Goal: Task Accomplishment & Management: Use online tool/utility

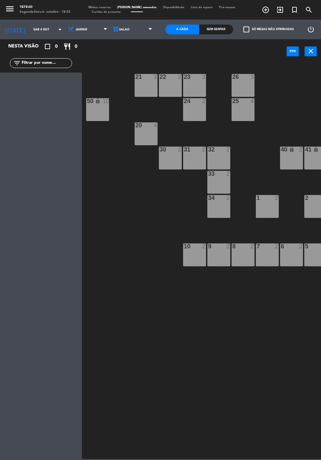
click at [34, 32] on input "Sáb 4 out" at bounding box center [50, 30] width 41 height 10
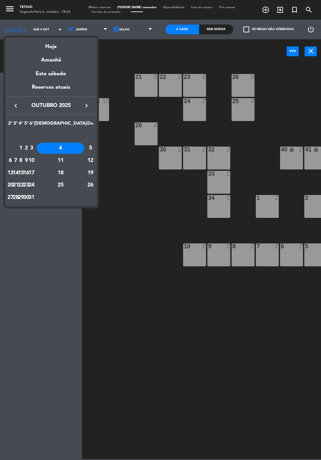
click at [13, 160] on div "6" at bounding box center [10, 160] width 5 height 11
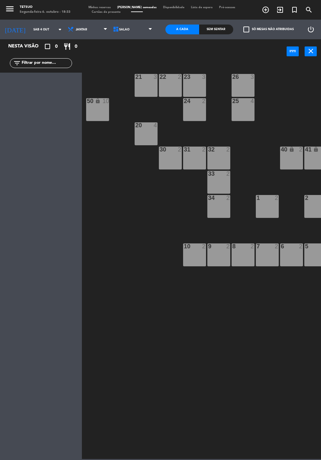
type input "Seg 6 out"
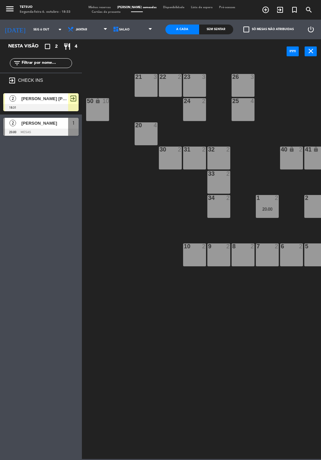
scroll to position [0, 35]
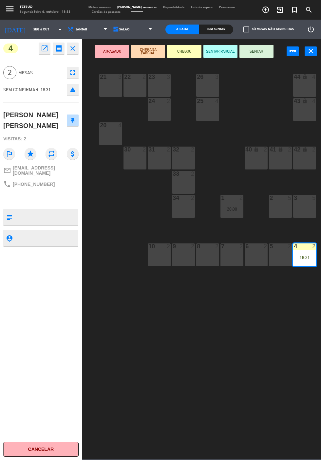
click at [261, 55] on button "SENTAR" at bounding box center [256, 51] width 34 height 13
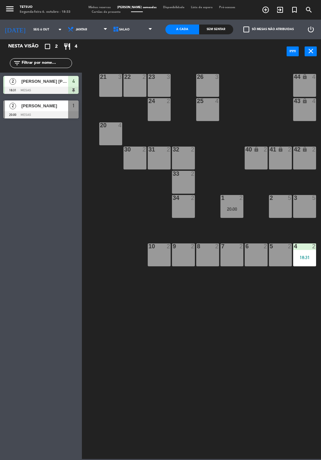
click at [234, 385] on div "21 3 22 2 23 3 26 3 44 lock 4 24 2 25 4 43 lock 4 50 lock 10 20 4 40 lock 2 41 …" at bounding box center [203, 261] width 236 height 397
click at [281, 9] on icon "exit_to_app" at bounding box center [280, 10] width 8 height 8
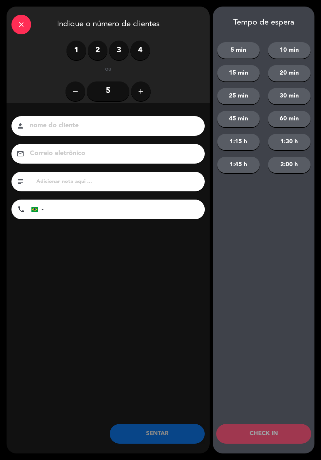
click at [98, 54] on label "2" at bounding box center [98, 51] width 20 height 20
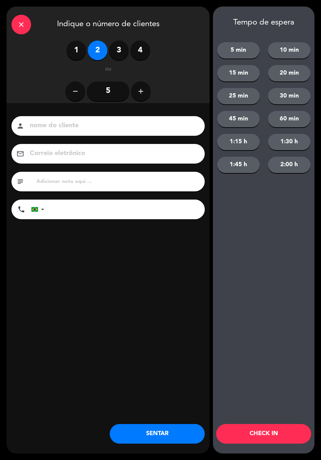
click at [268, 290] on div "Tempo de espera 5 min 10 min 15 min 20 min 25 min 30 min 45 min 60 min 1:15 h 1…" at bounding box center [263, 230] width 101 height 447
click at [127, 122] on input at bounding box center [112, 125] width 167 height 11
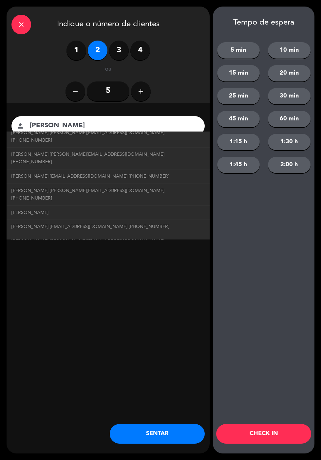
scroll to position [87, 0]
click at [50, 272] on link "[PERSON_NAME]" at bounding box center [107, 276] width 193 height 8
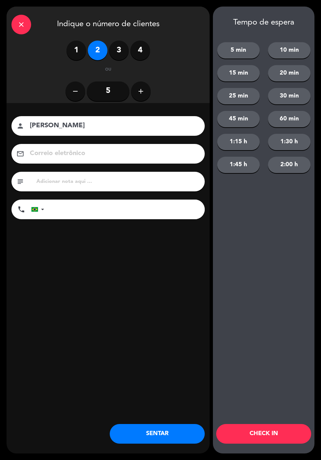
click at [121, 128] on input "[PERSON_NAME]" at bounding box center [112, 125] width 167 height 11
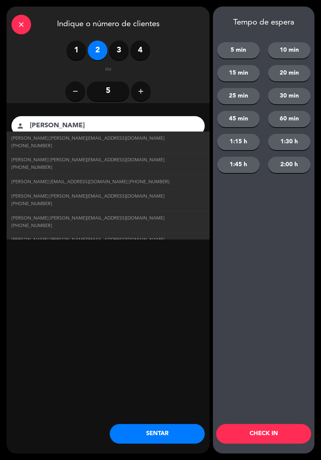
click at [90, 139] on span "[PERSON_NAME] [PERSON_NAME][EMAIL_ADDRESS][DOMAIN_NAME] [PHONE_NUMBER]" at bounding box center [107, 142] width 193 height 15
type input "[PERSON_NAME]"
type input "[EMAIL_ADDRESS][DOMAIN_NAME]"
type input "[PHONE_NUMBER]"
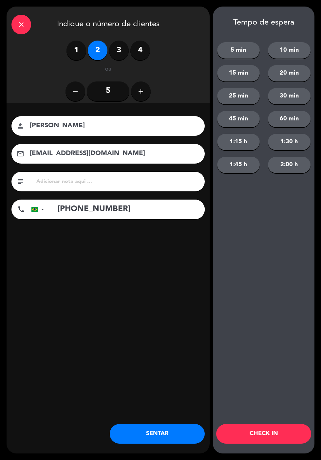
click at [166, 440] on button "SENTAR" at bounding box center [157, 434] width 95 height 20
